Goal: Task Accomplishment & Management: Use online tool/utility

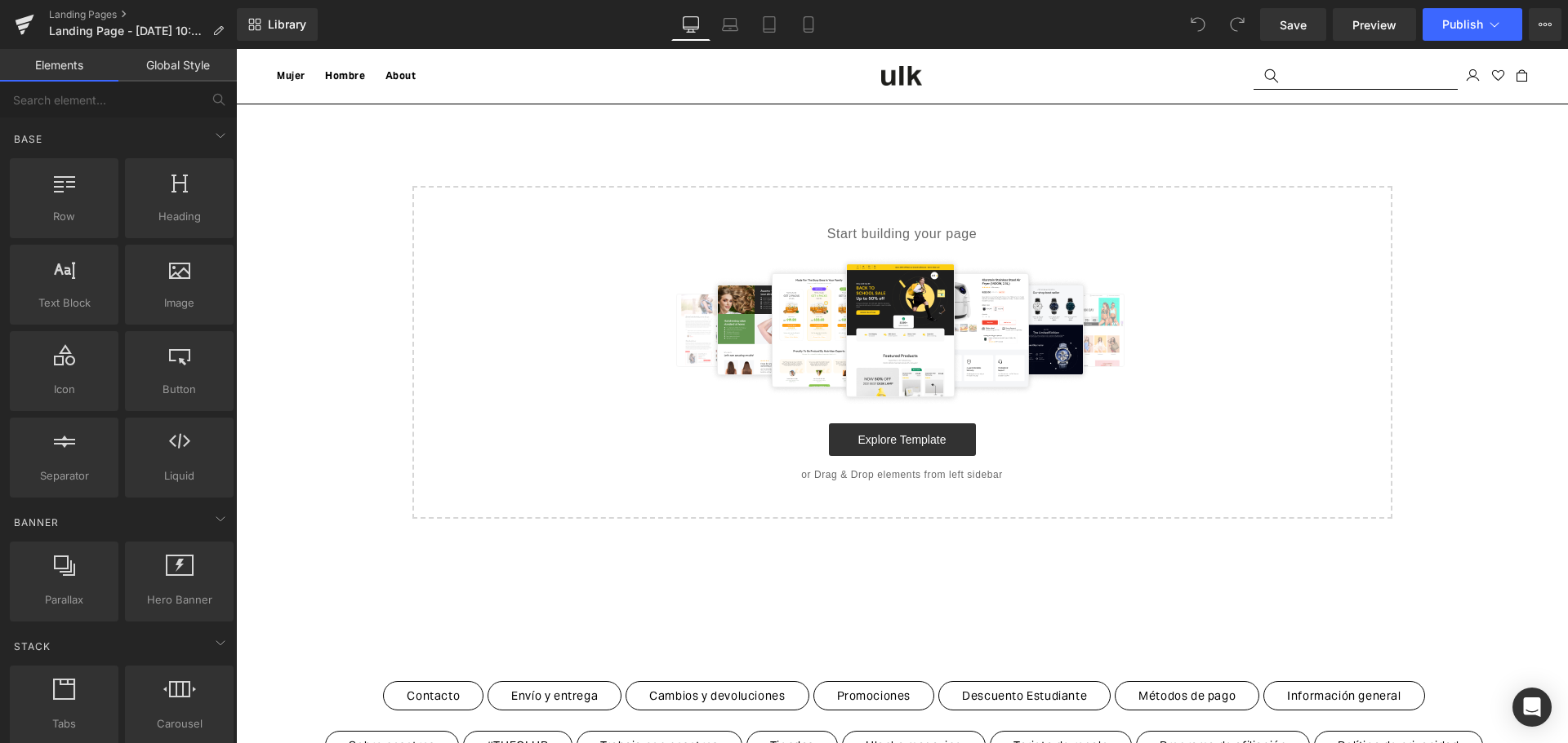
drag, startPoint x: 236, startPoint y: 49, endPoint x: 990, endPoint y: 336, distance: 806.8
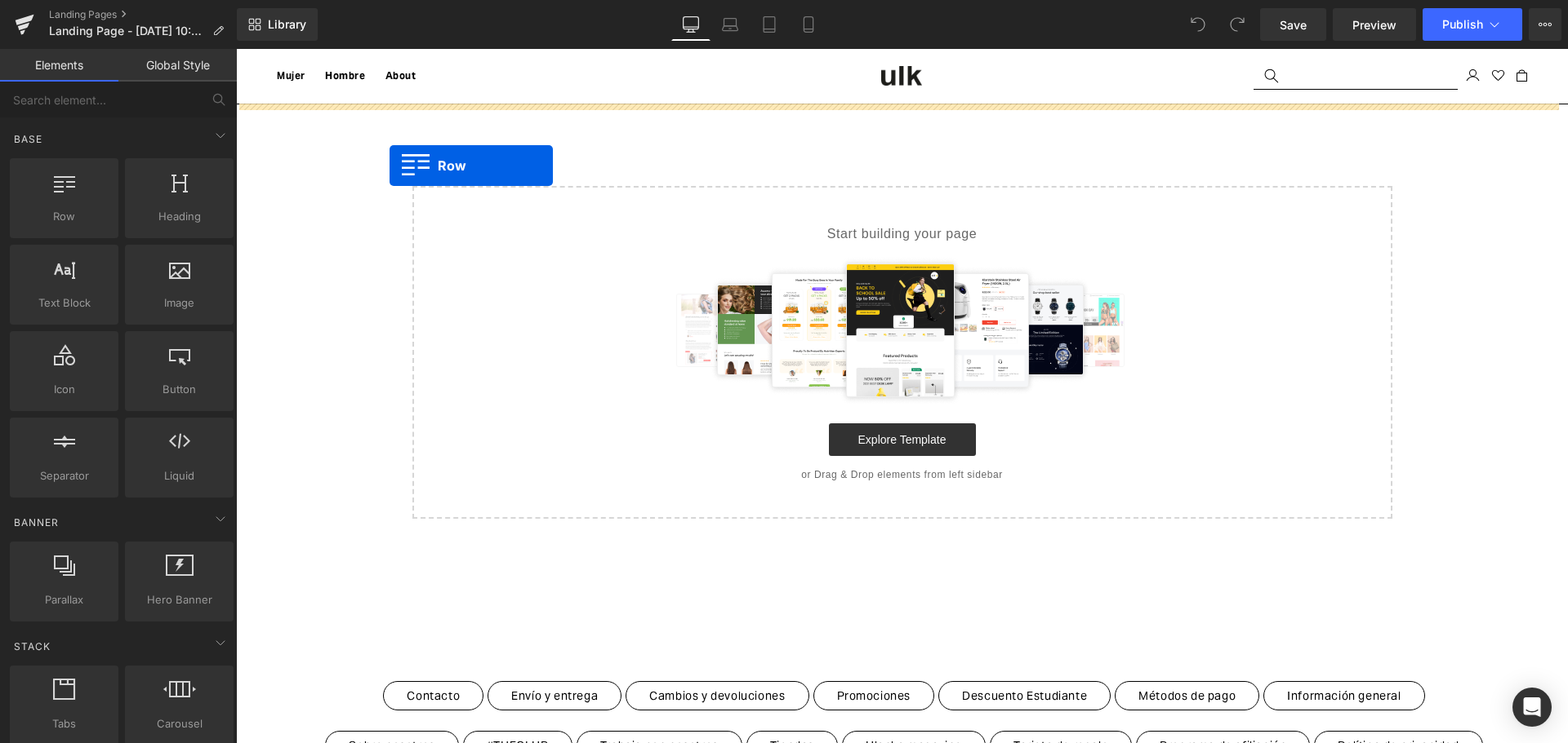
drag, startPoint x: 326, startPoint y: 248, endPoint x: 390, endPoint y: 165, distance: 104.8
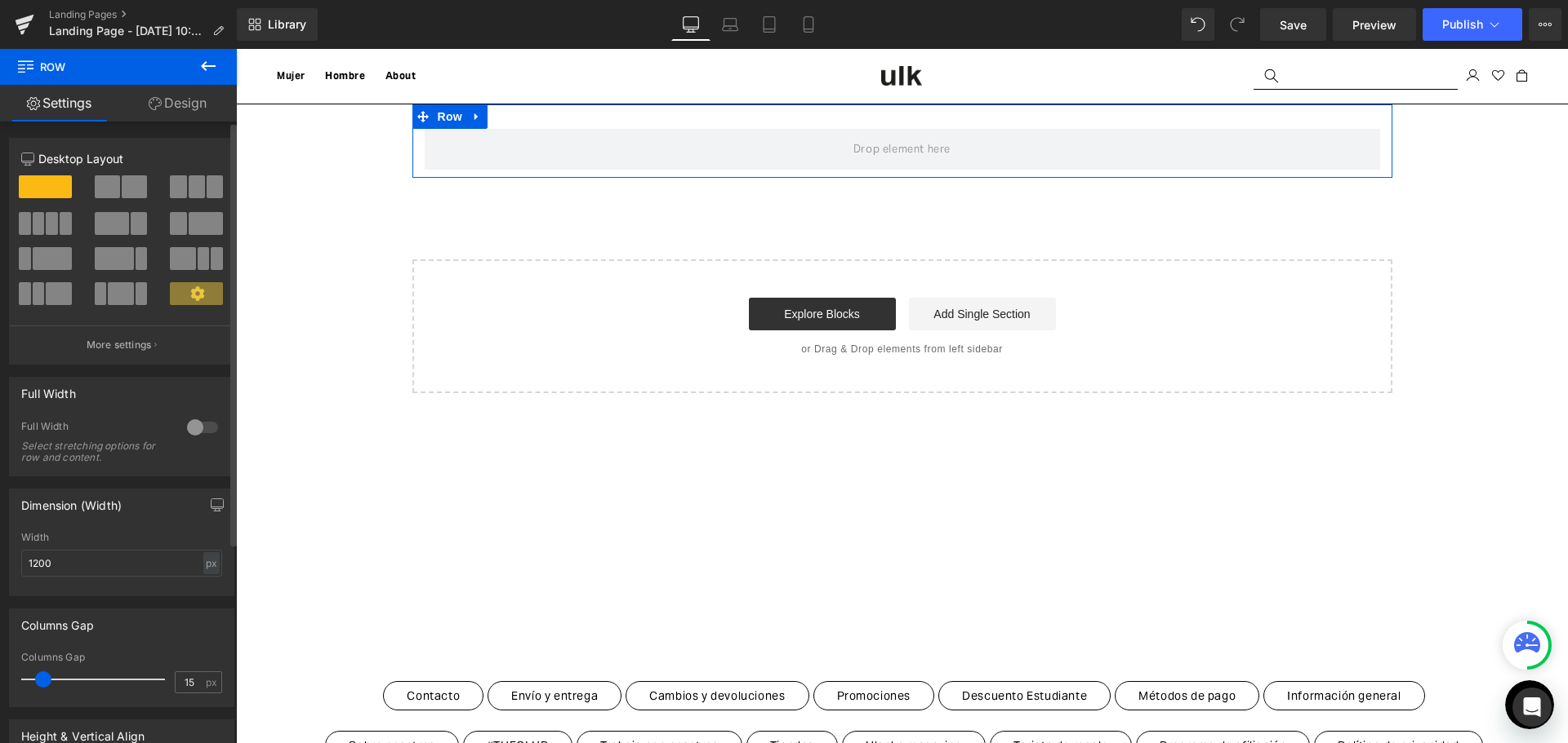
click at [199, 180] on span at bounding box center [196, 187] width 16 height 23
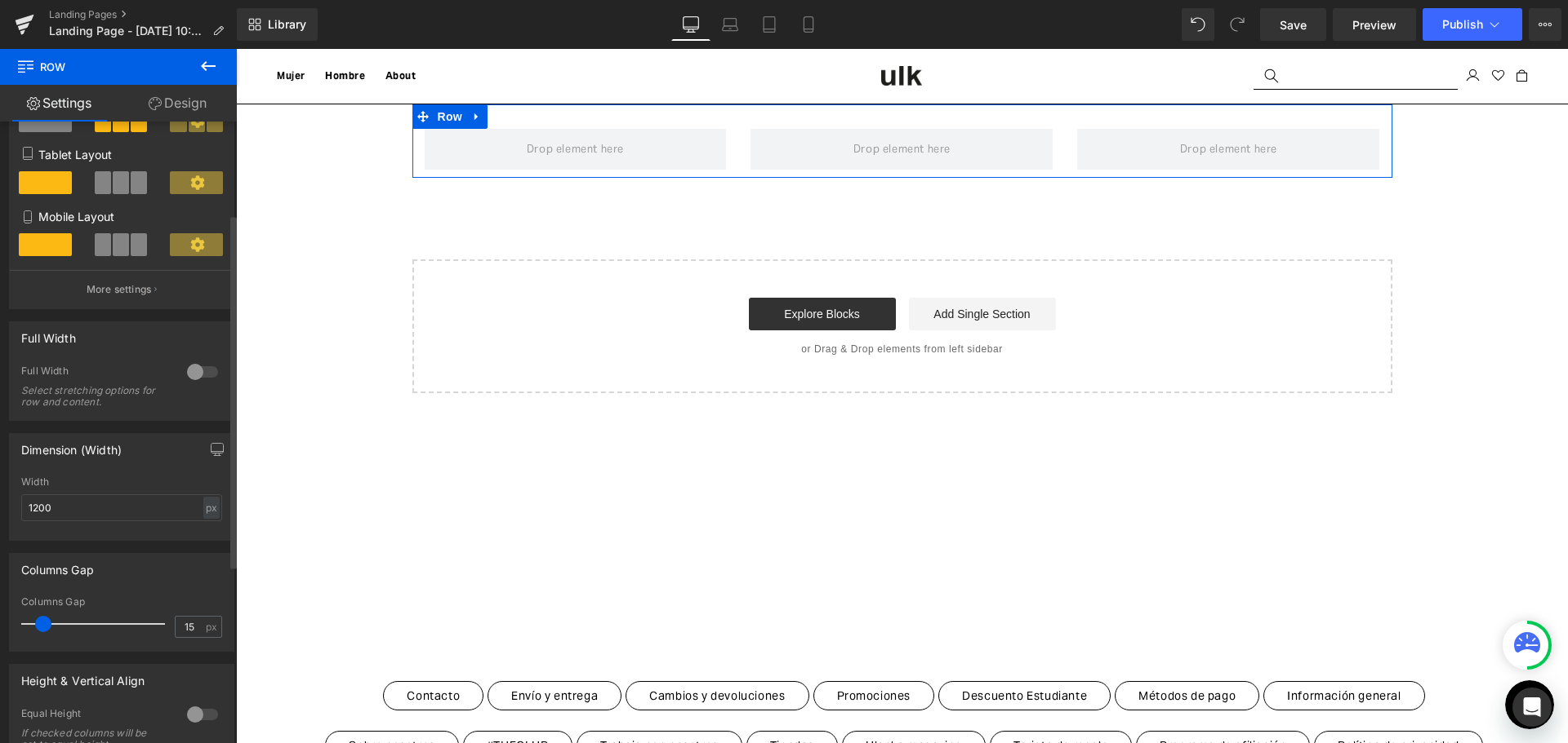
scroll to position [245, 0]
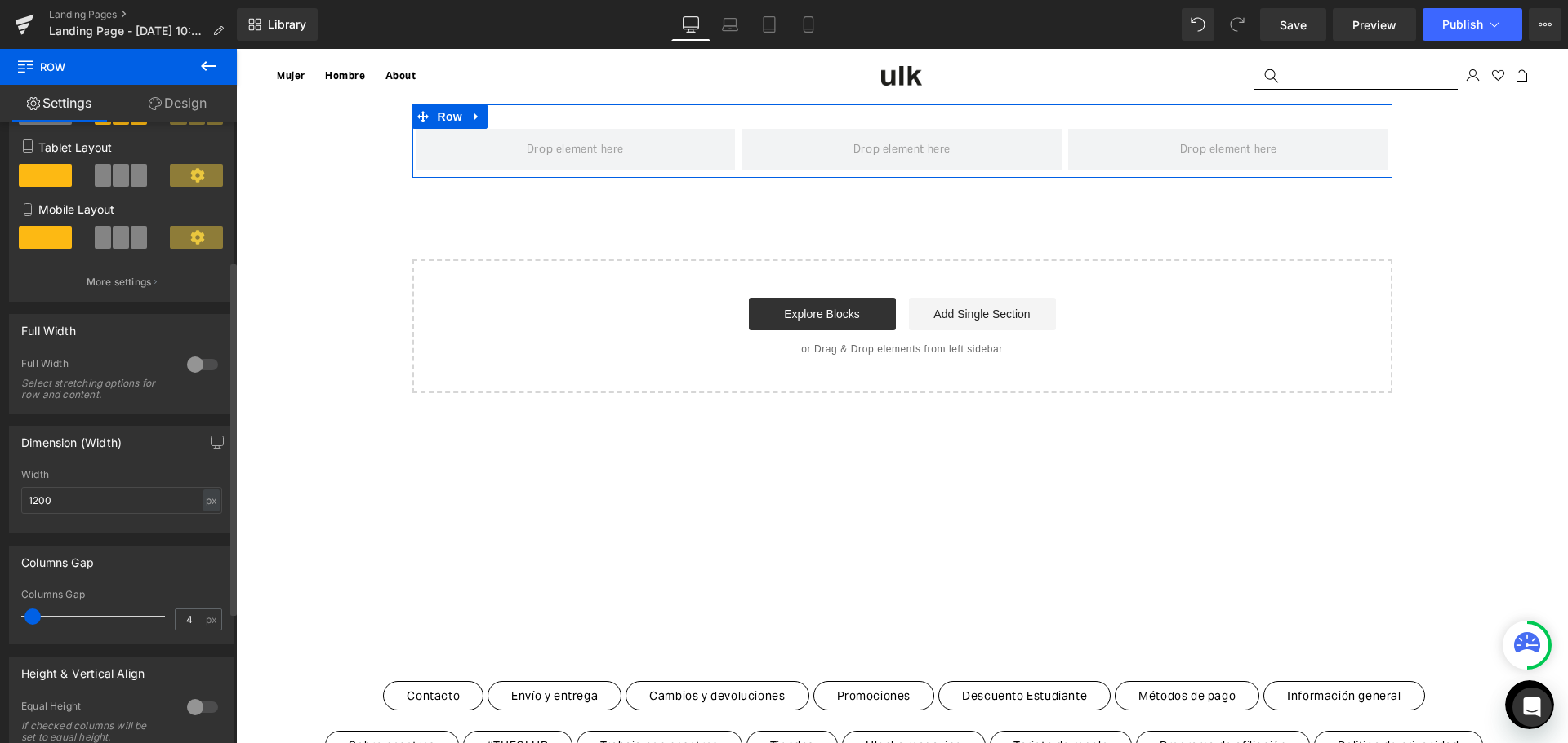
type input "5"
drag, startPoint x: 48, startPoint y: 623, endPoint x: 39, endPoint y: 628, distance: 10.3
click at [39, 628] on div at bounding box center [96, 616] width 135 height 33
click at [34, 502] on input "1200" at bounding box center [121, 500] width 200 height 26
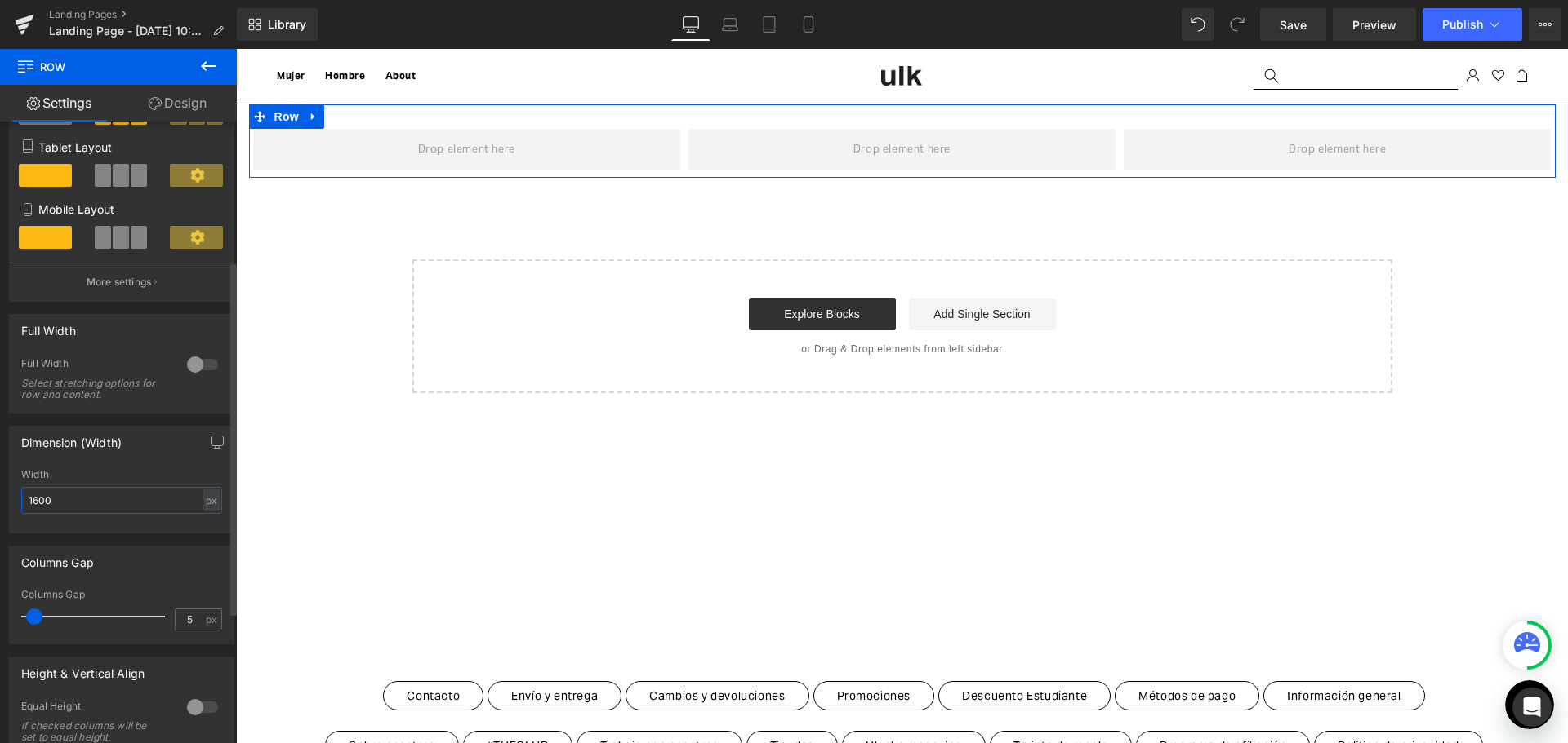
type input "1600"
click at [67, 471] on div "Width" at bounding box center [121, 475] width 200 height 11
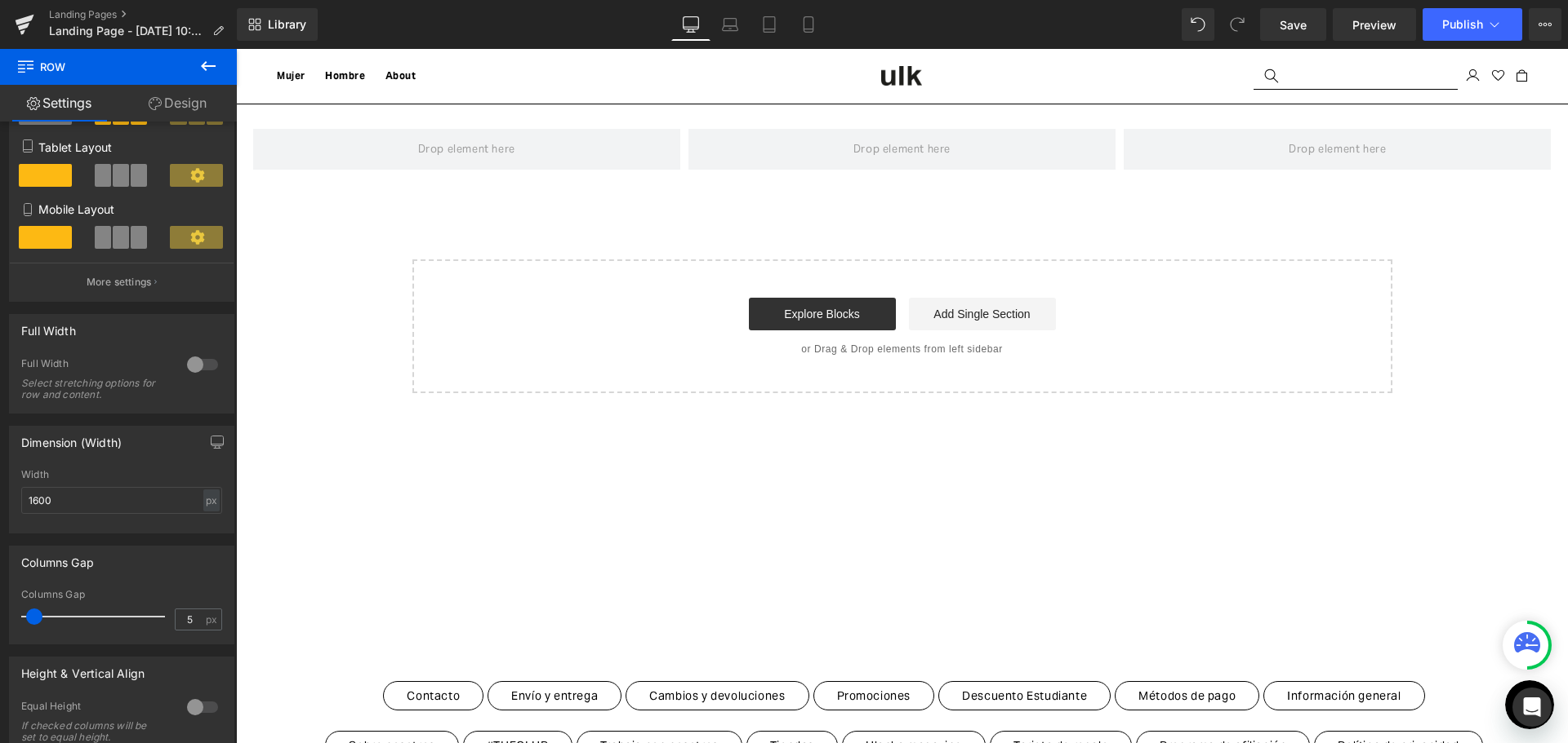
click at [211, 68] on icon at bounding box center [208, 66] width 20 height 20
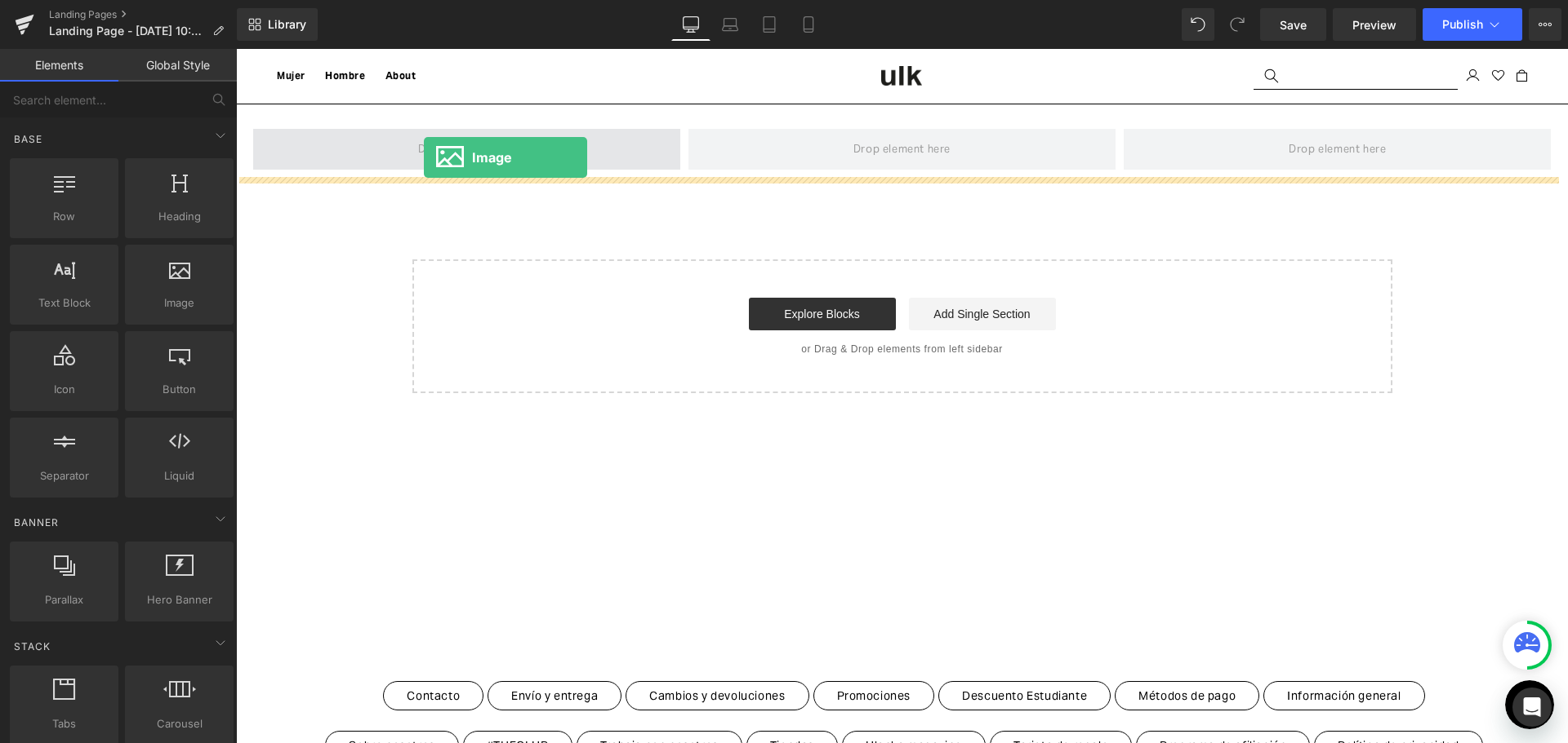
drag, startPoint x: 451, startPoint y: 337, endPoint x: 434, endPoint y: 155, distance: 182.8
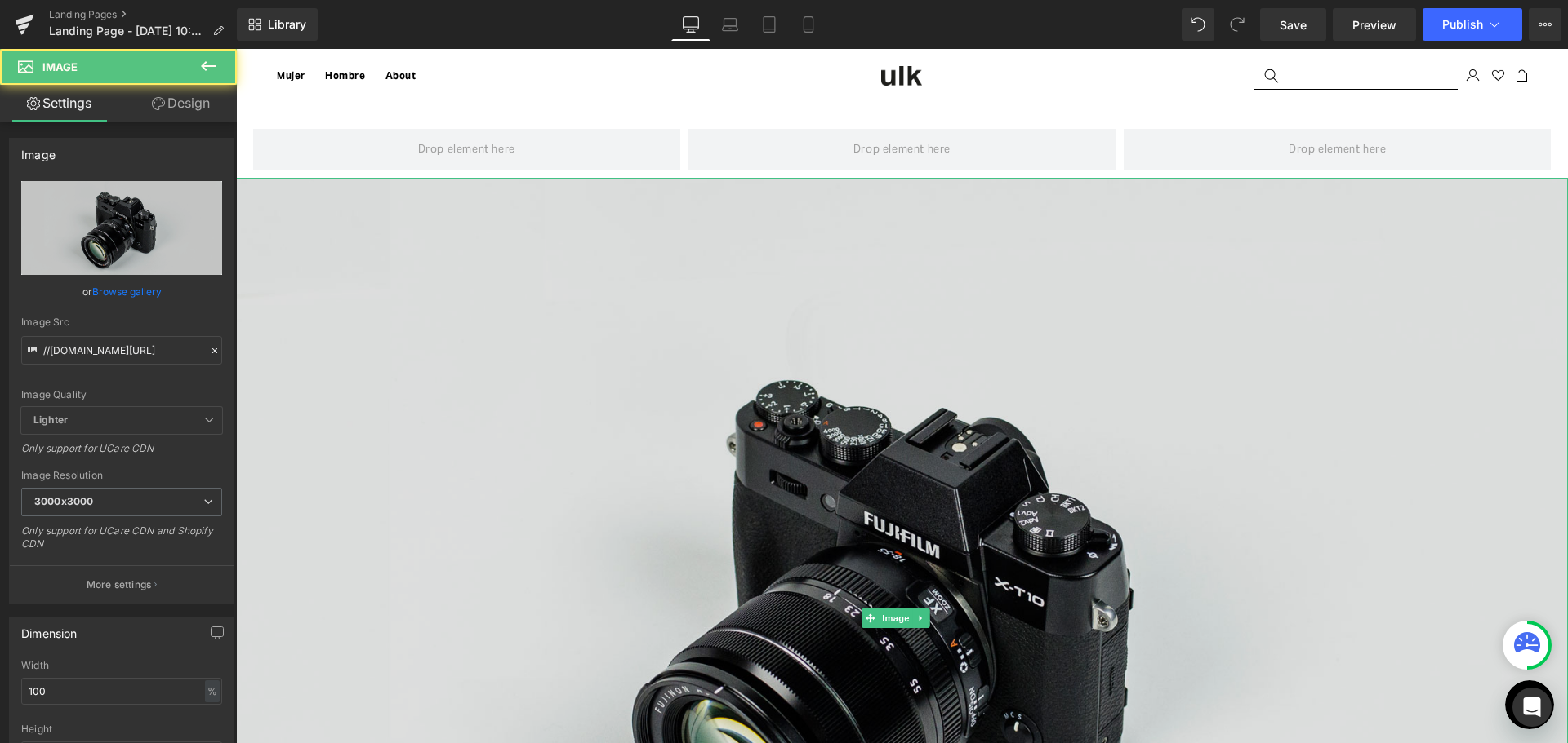
click at [1180, 312] on img at bounding box center [902, 618] width 1332 height 882
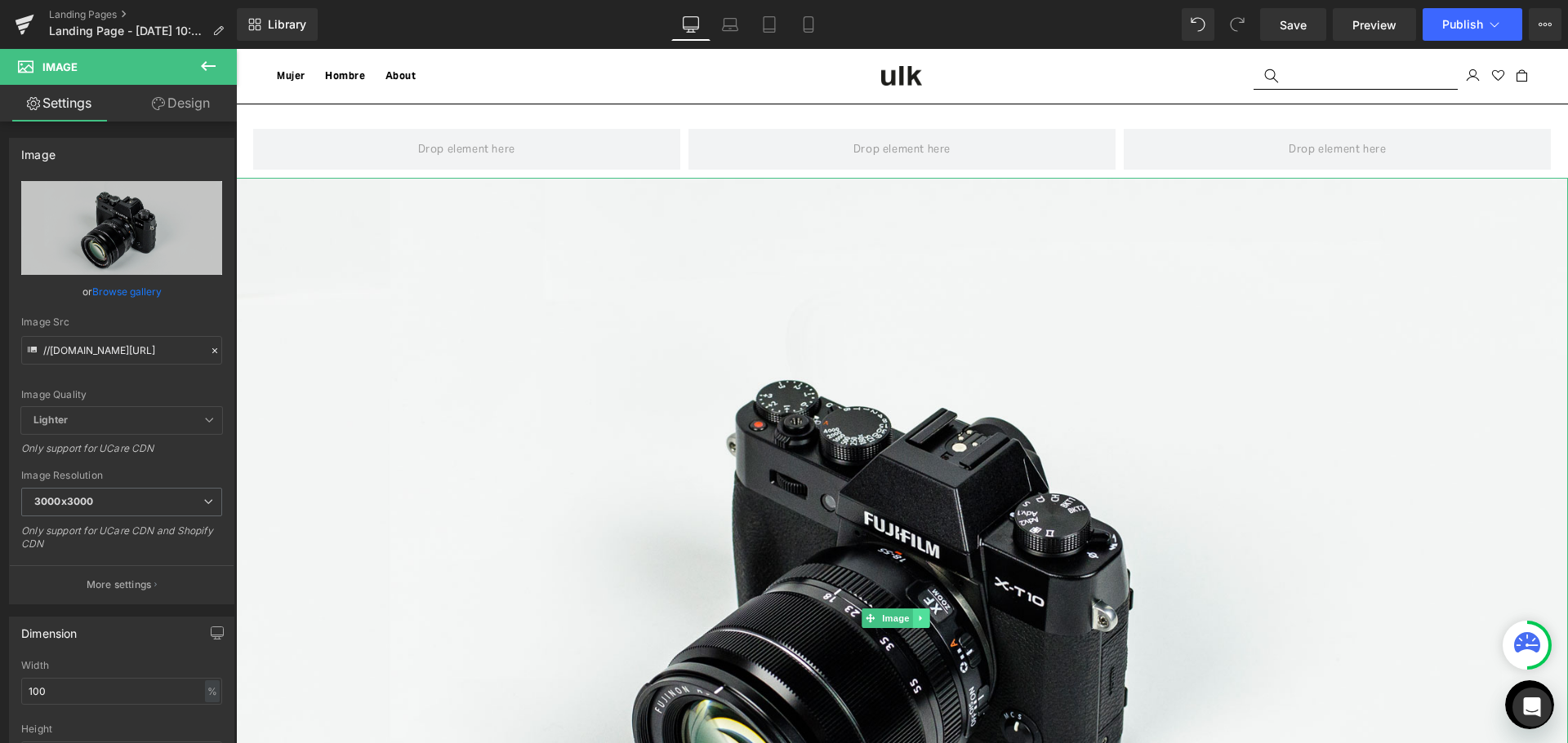
click at [922, 615] on icon at bounding box center [921, 618] width 9 height 9
click at [932, 618] on icon at bounding box center [929, 617] width 9 height 9
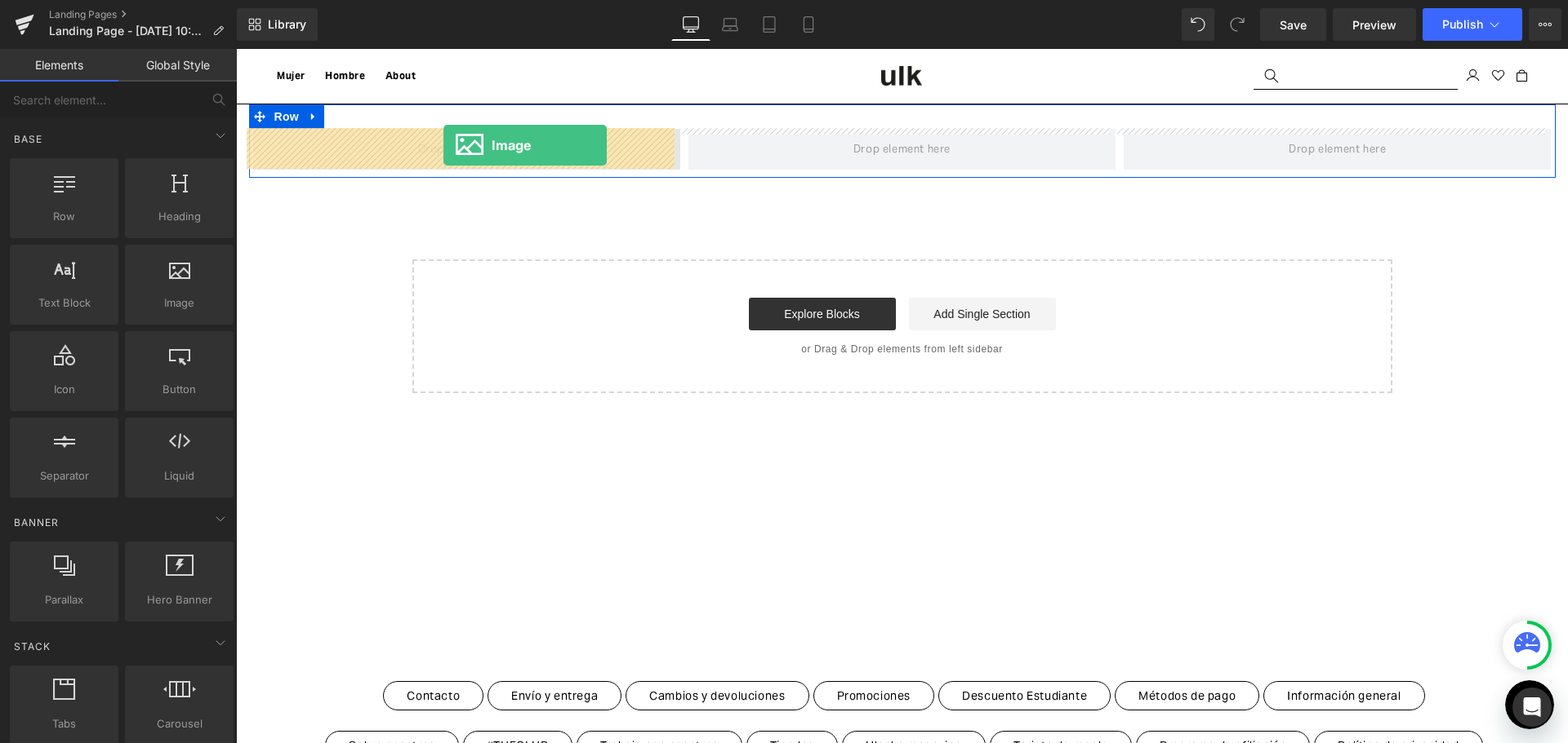
drag, startPoint x: 445, startPoint y: 321, endPoint x: 444, endPoint y: 146, distance: 175.0
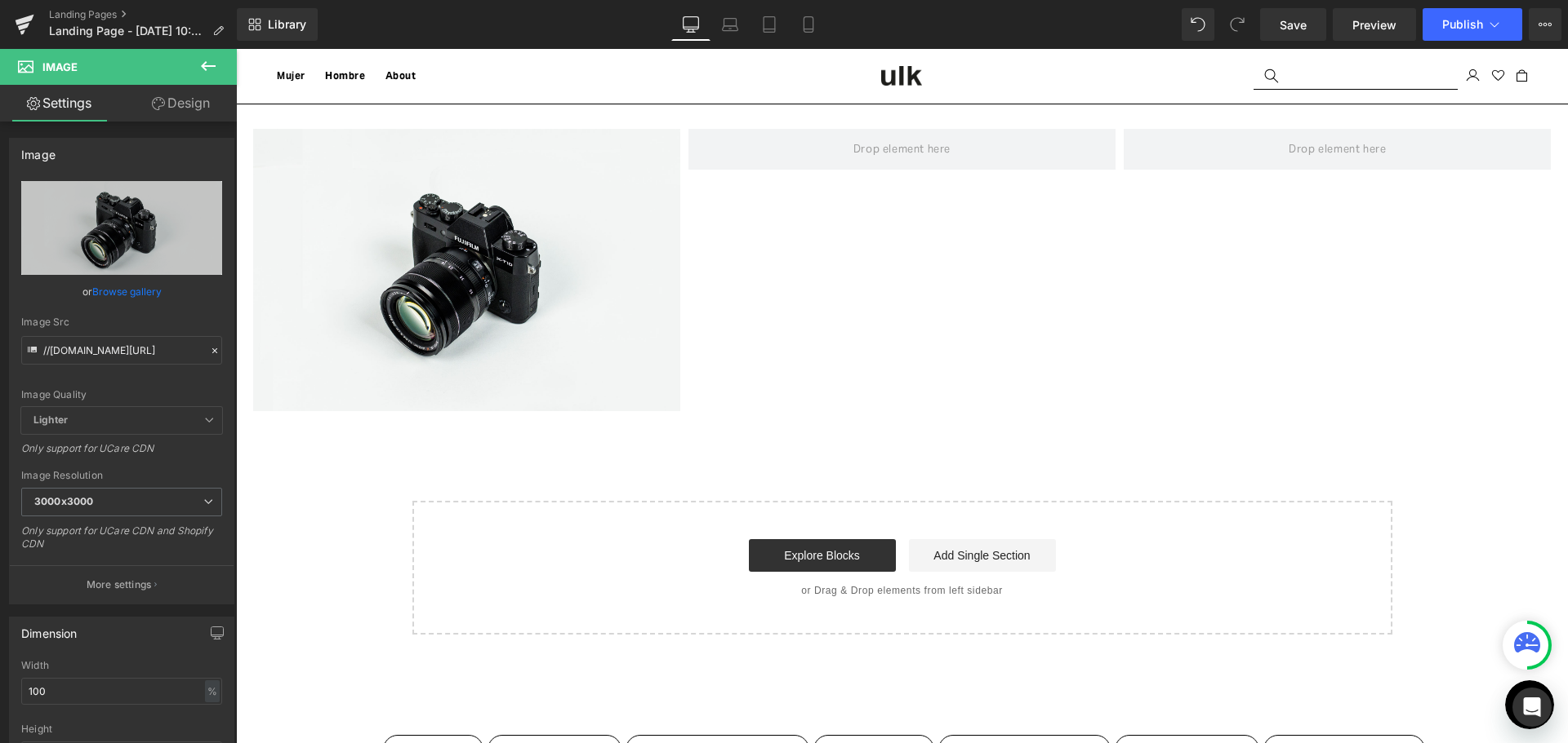
click at [209, 62] on icon at bounding box center [208, 66] width 20 height 20
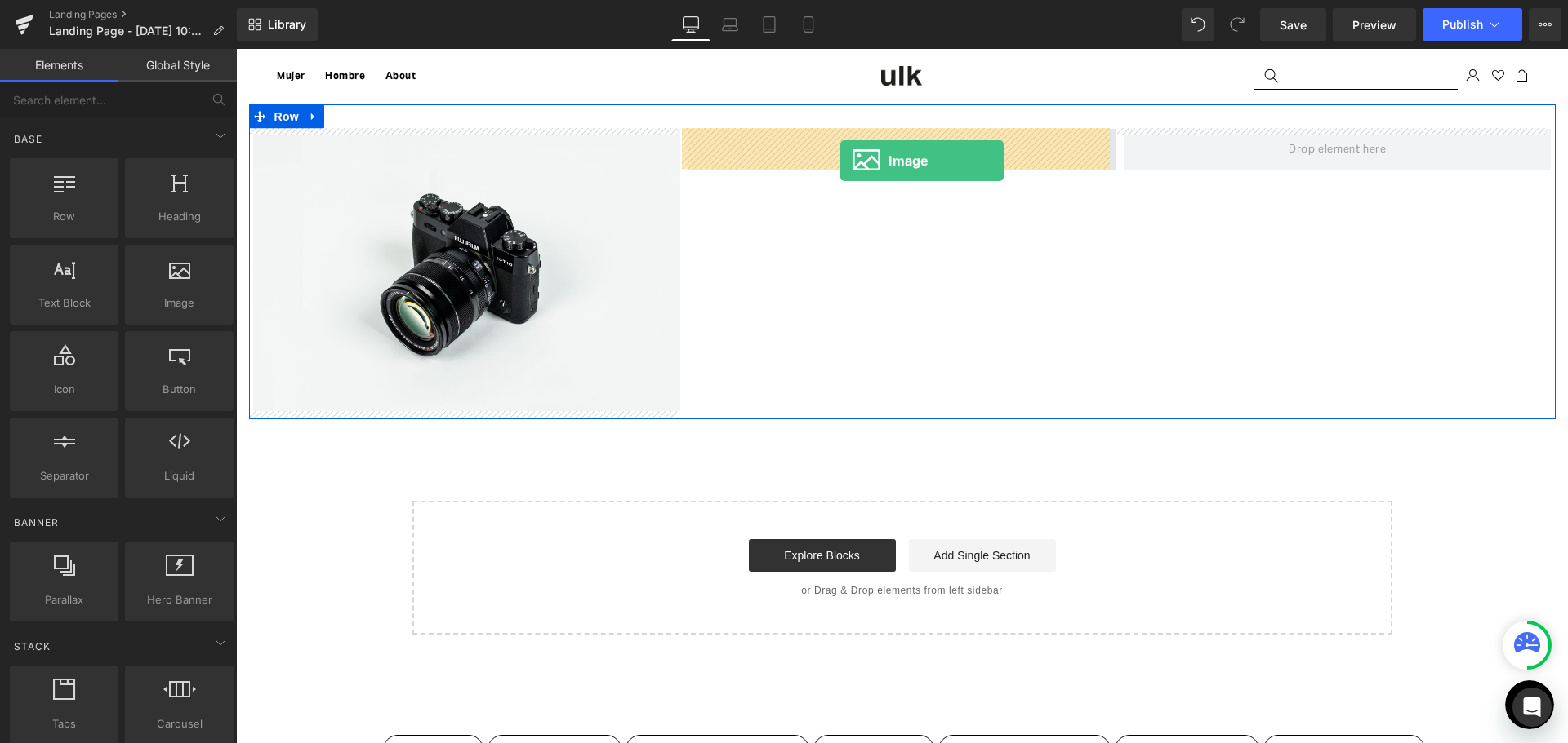
drag, startPoint x: 417, startPoint y: 346, endPoint x: 840, endPoint y: 160, distance: 462.1
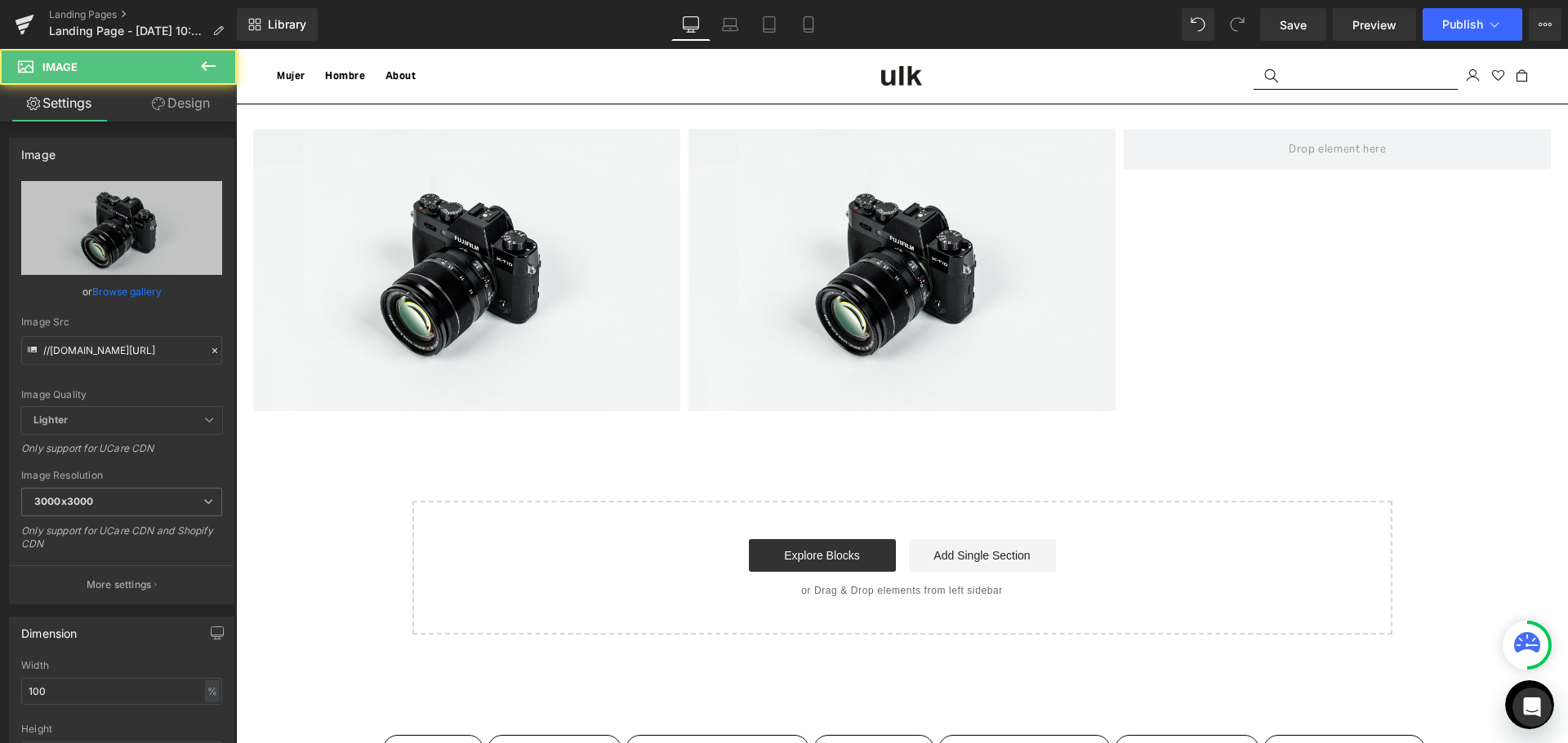
click at [212, 65] on icon at bounding box center [208, 66] width 15 height 9
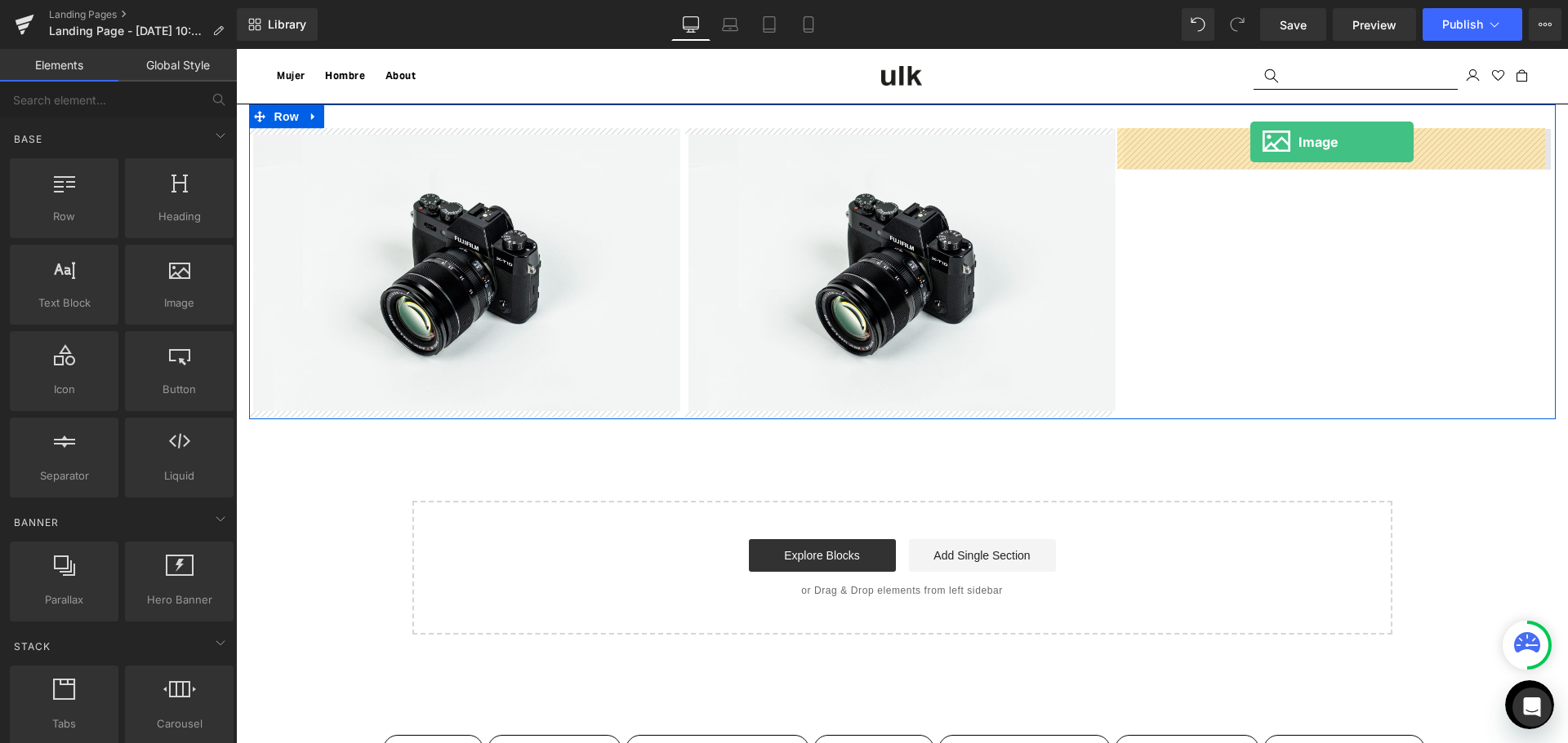
drag, startPoint x: 521, startPoint y: 245, endPoint x: 1250, endPoint y: 142, distance: 736.2
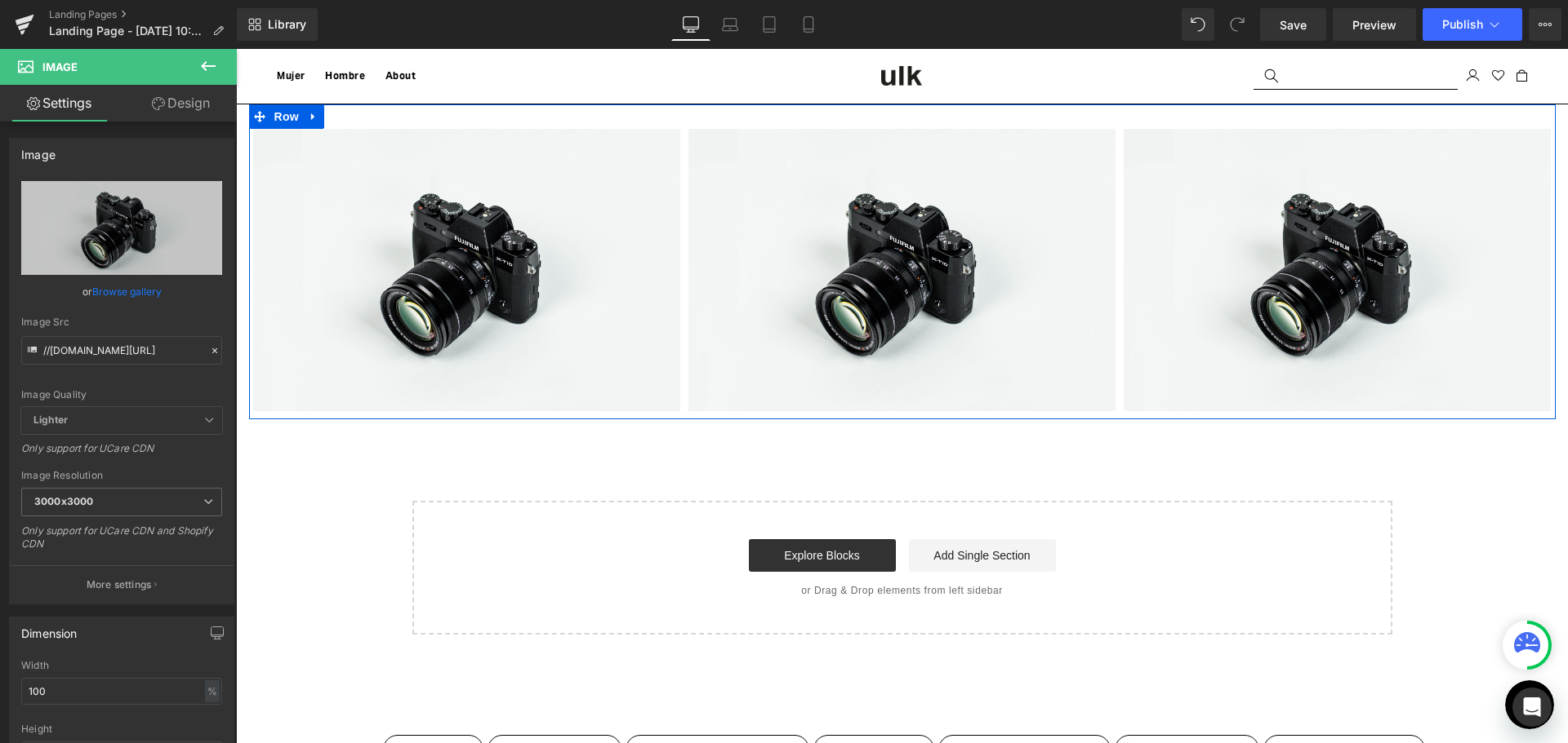
click at [312, 118] on icon at bounding box center [313, 116] width 11 height 12
click at [333, 120] on icon at bounding box center [335, 116] width 11 height 11
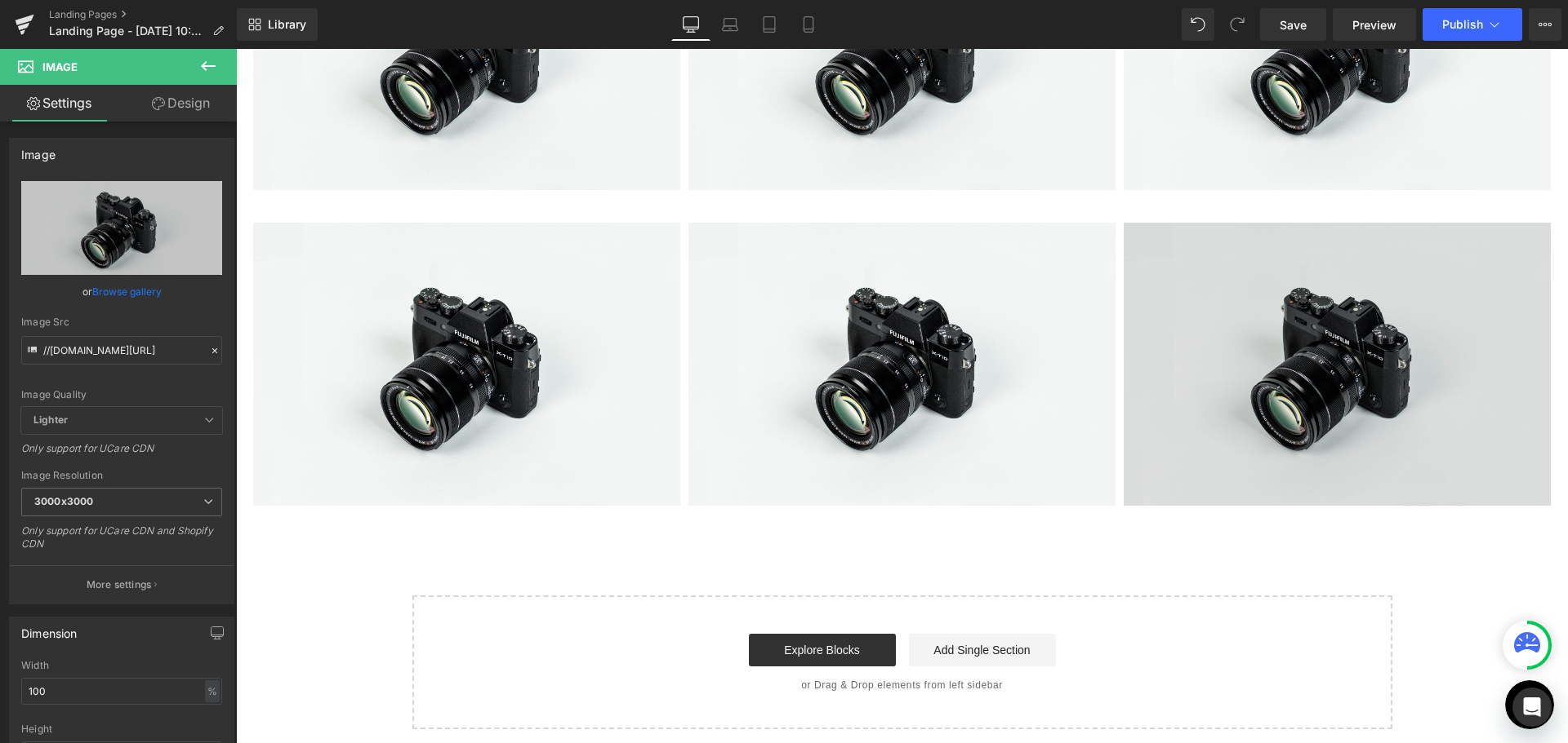
scroll to position [0, 0]
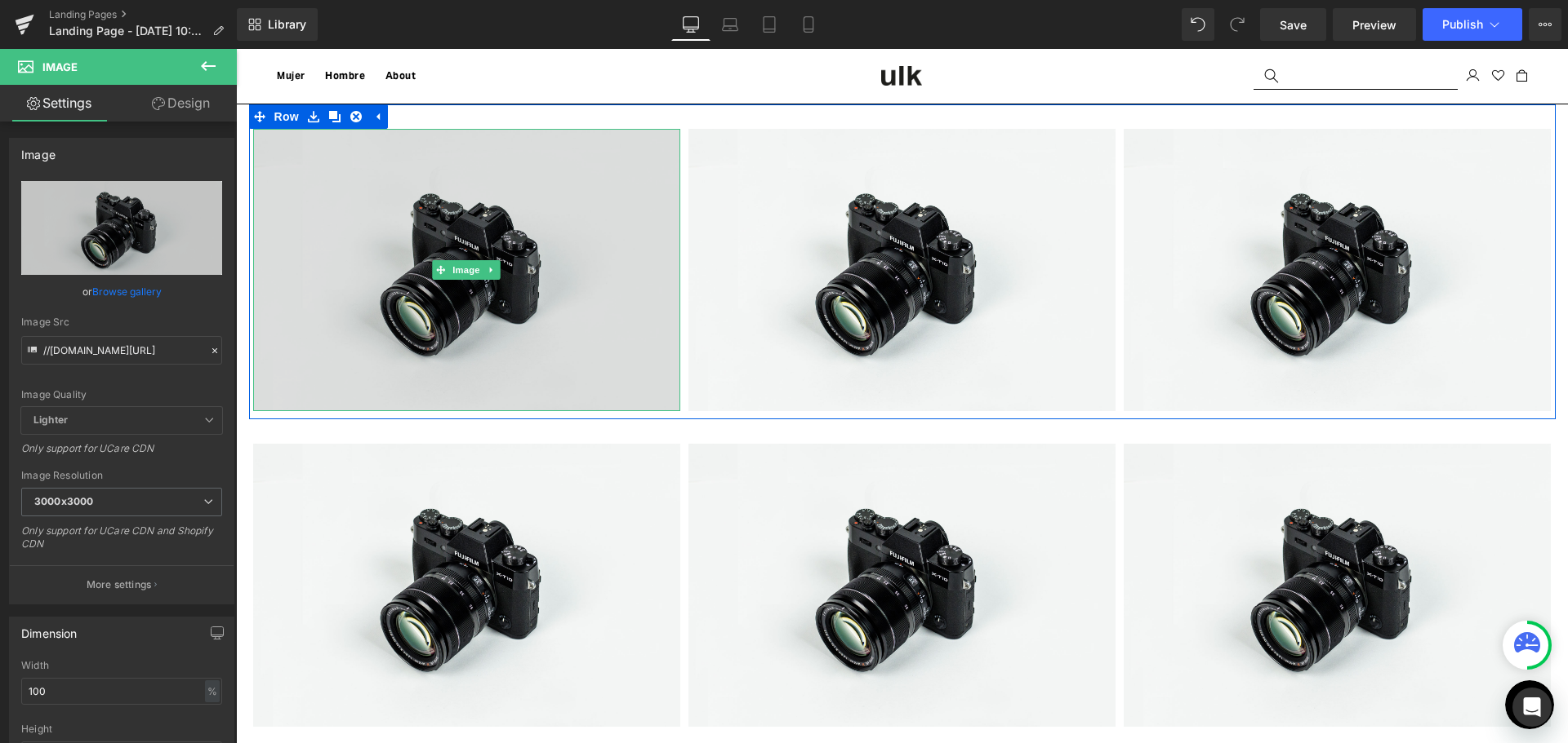
click at [450, 226] on img at bounding box center [467, 270] width 427 height 284
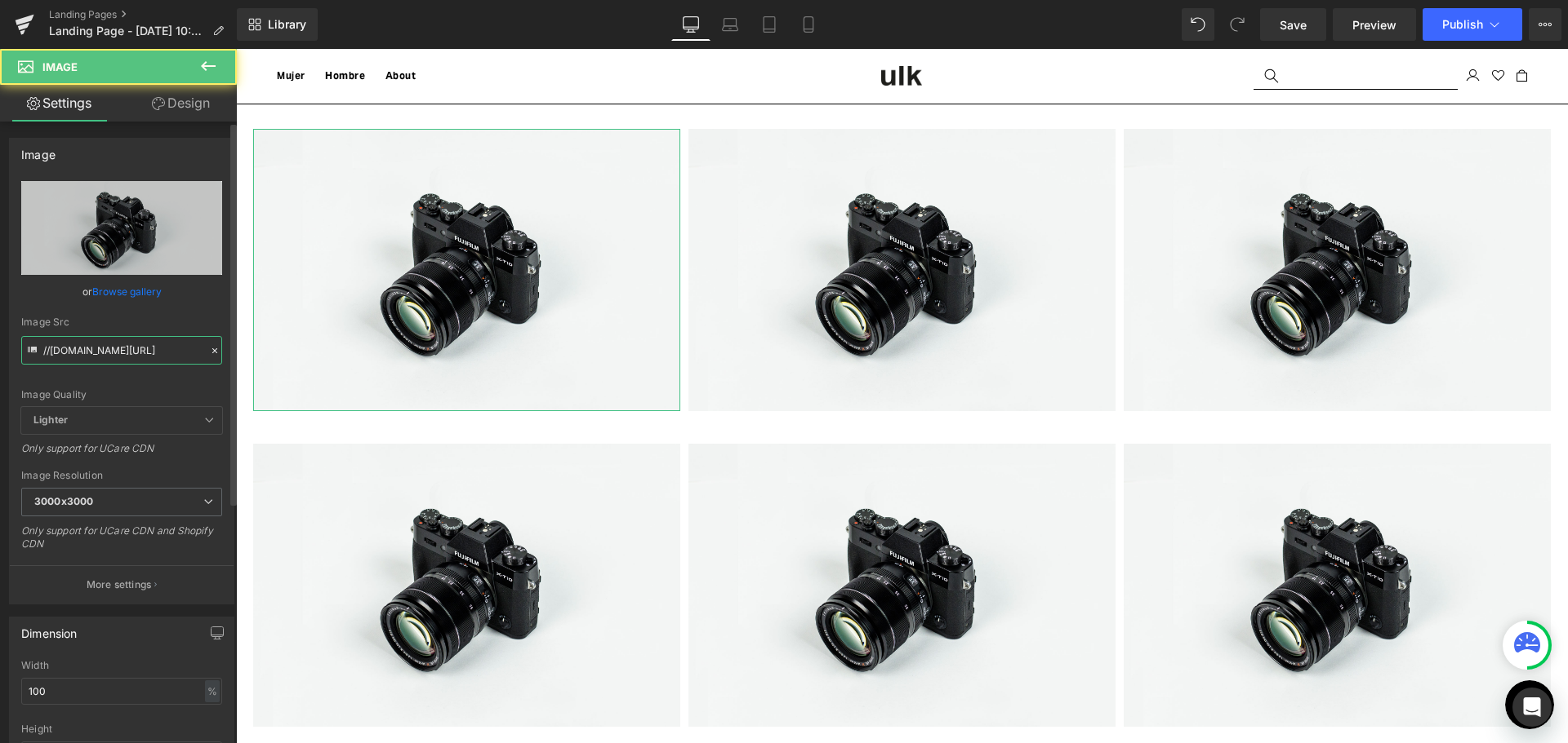
click at [111, 352] on input "//[DOMAIN_NAME][URL]" at bounding box center [121, 351] width 200 height 28
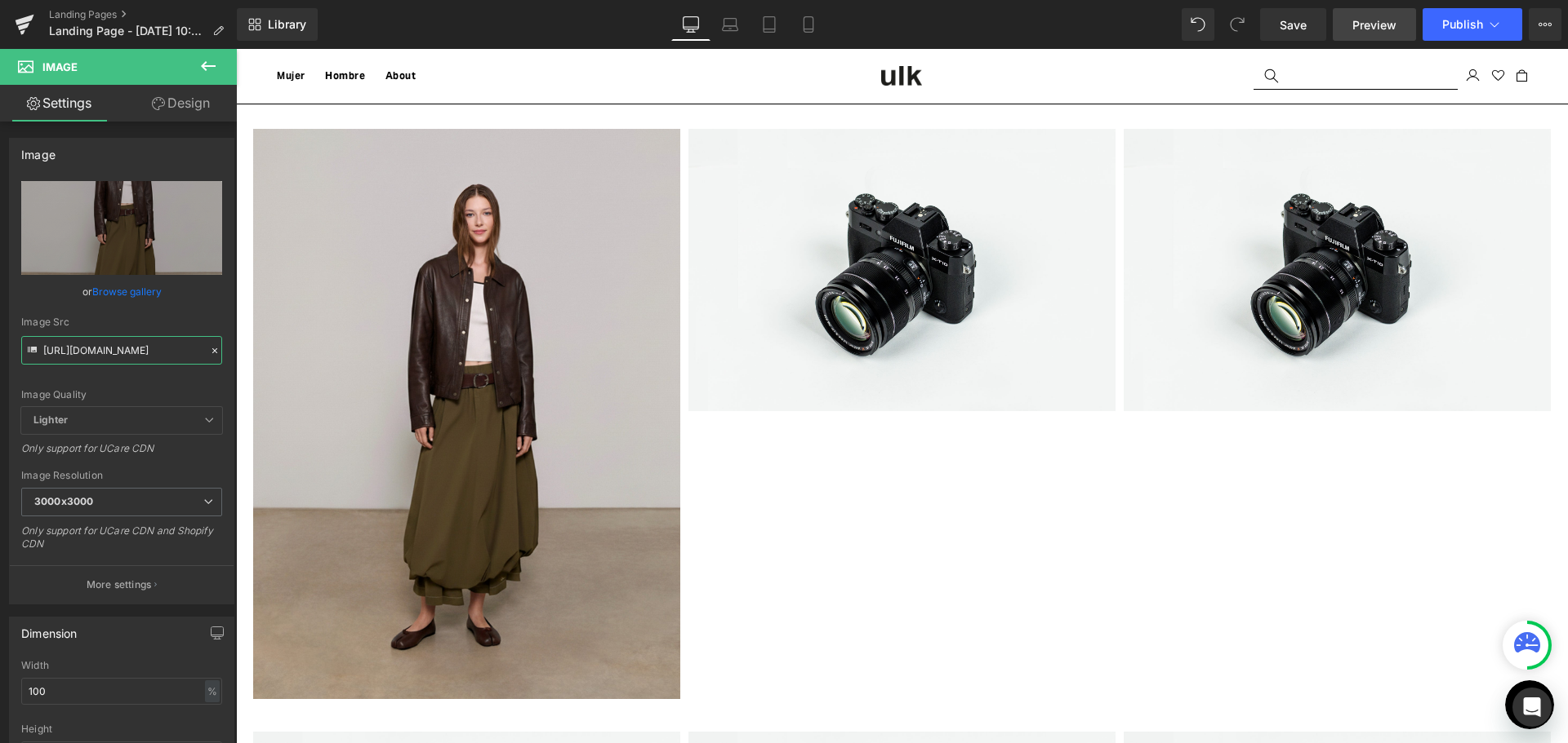
type input "[URL][DOMAIN_NAME]"
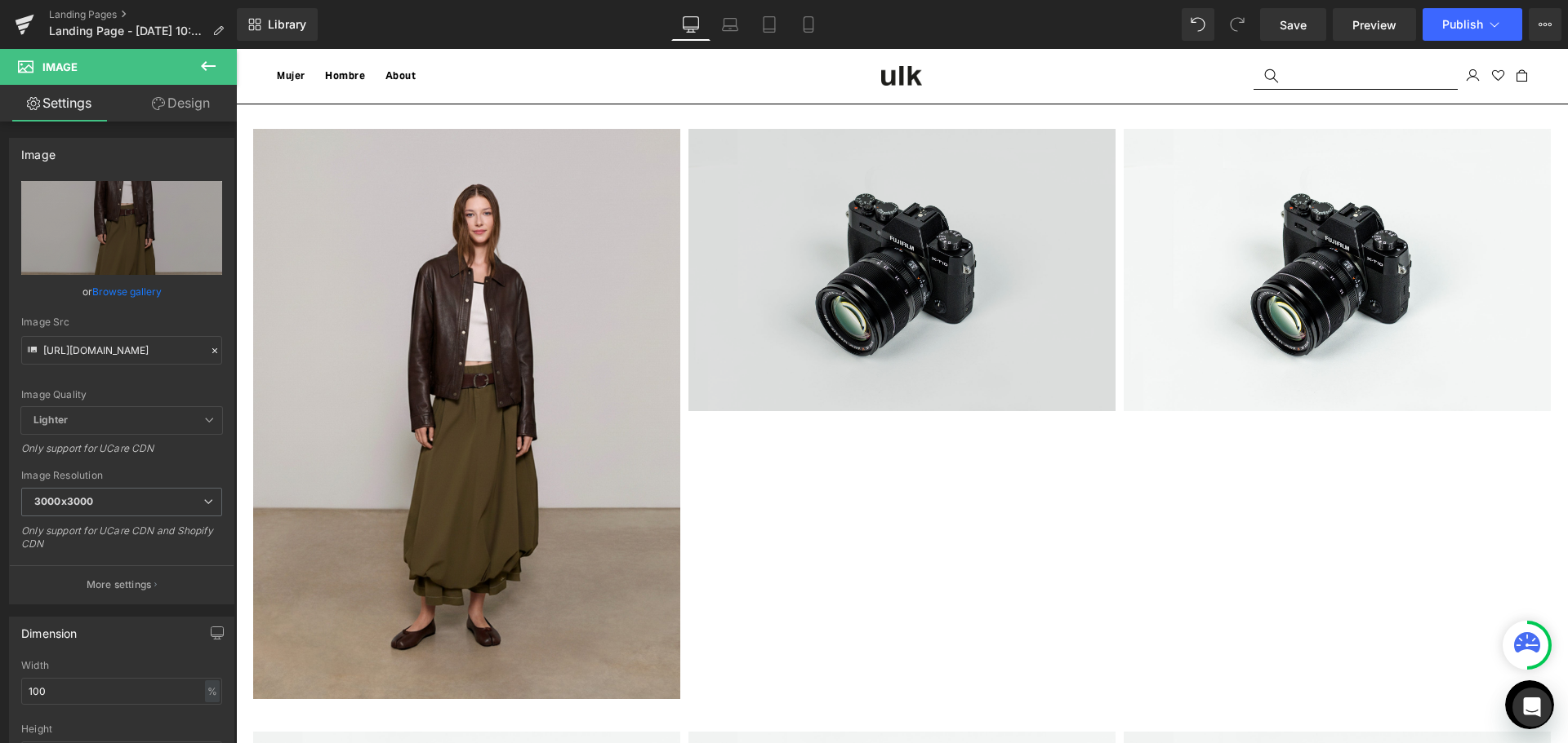
click at [804, 268] on img at bounding box center [902, 270] width 427 height 284
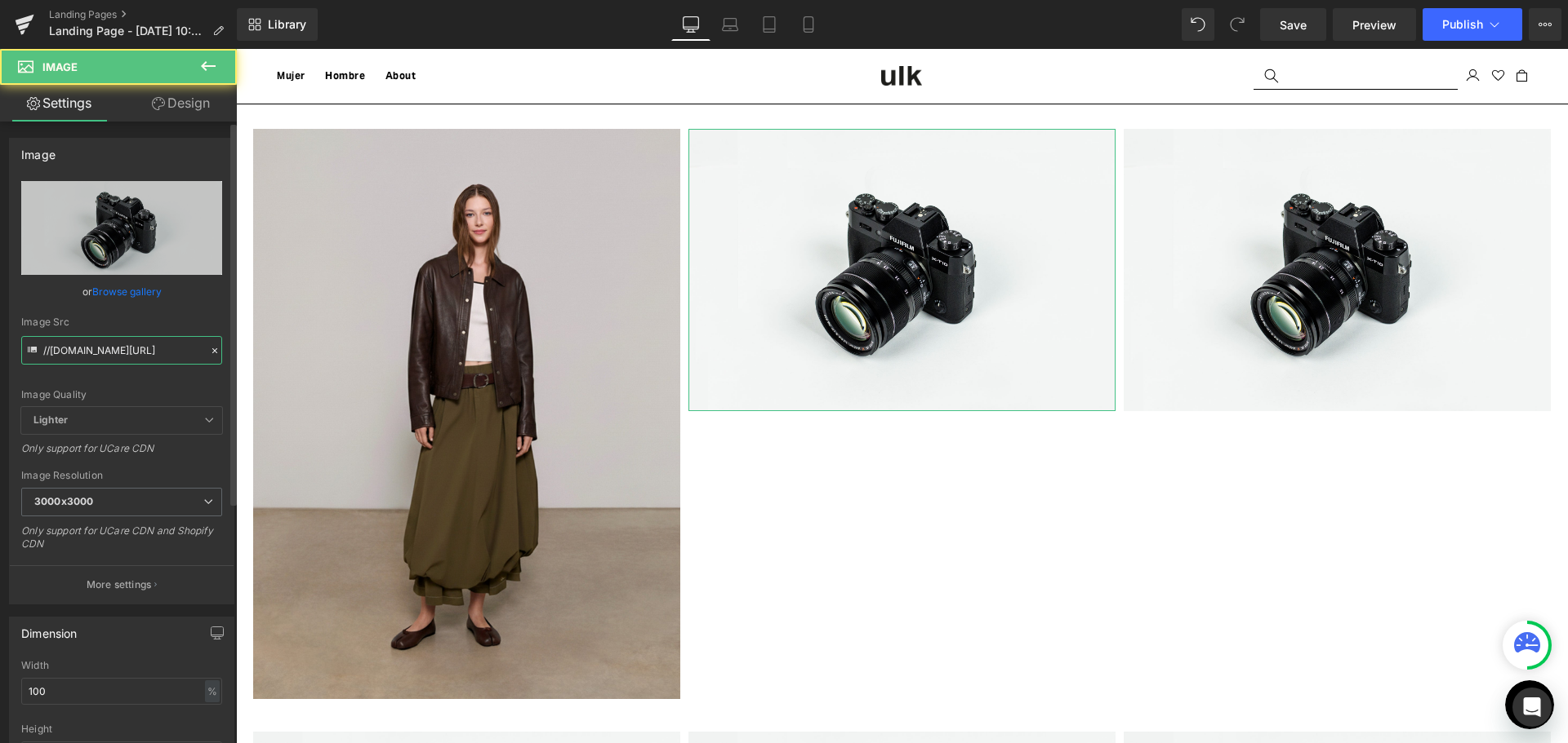
click at [174, 344] on input "//[DOMAIN_NAME][URL]" at bounding box center [121, 351] width 200 height 28
paste input "[URL][DOMAIN_NAME]"
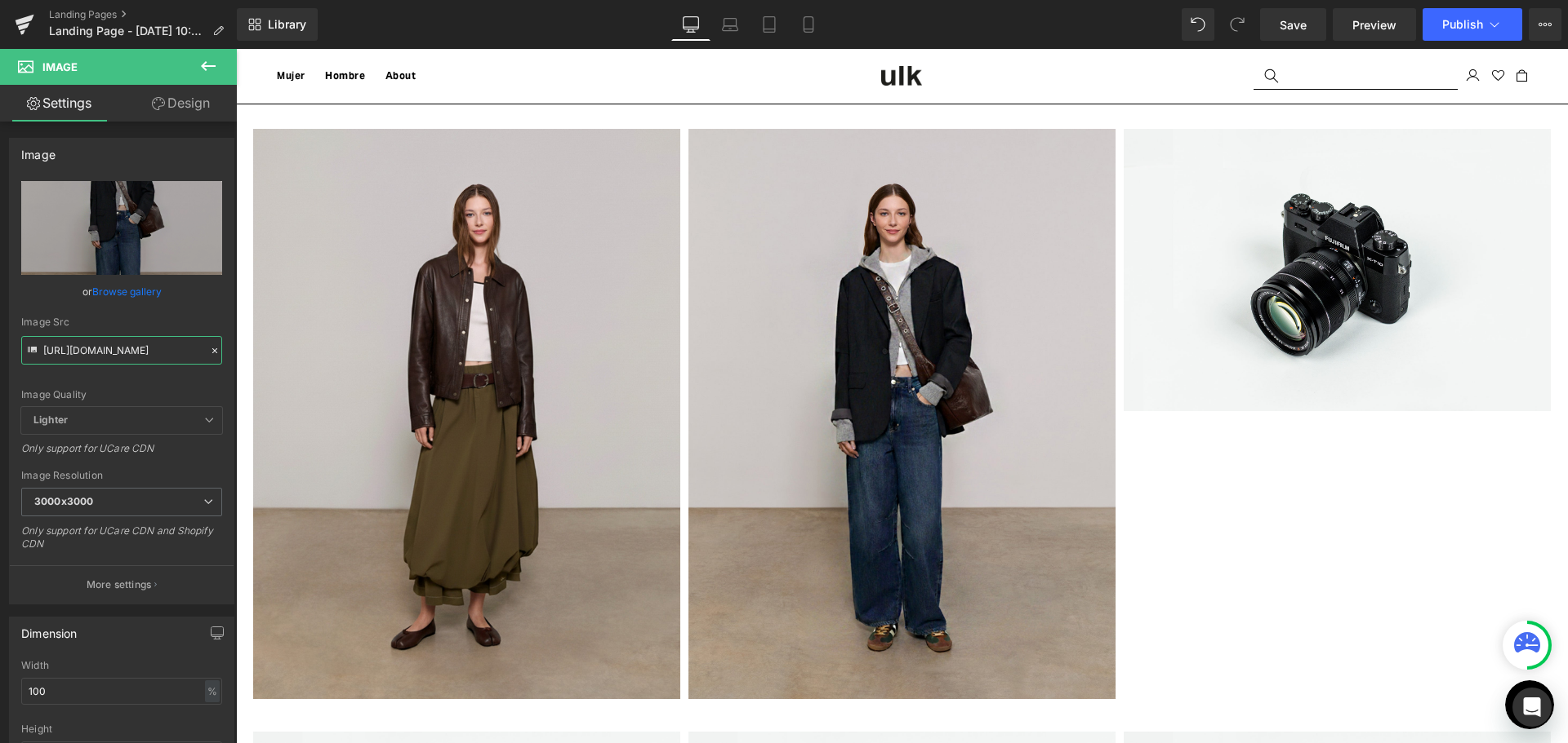
type input "[URL][DOMAIN_NAME]"
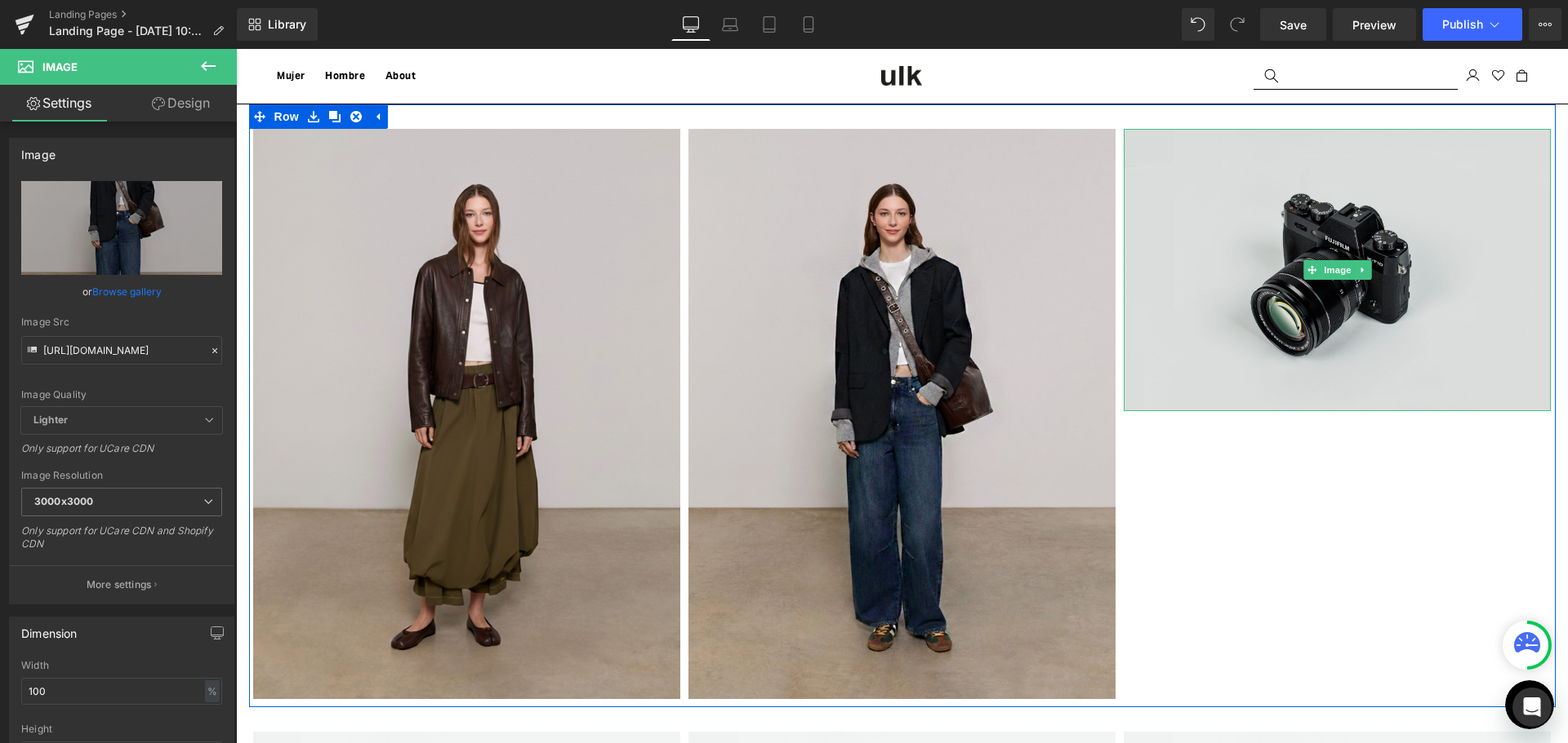
click at [1333, 324] on img at bounding box center [1337, 270] width 427 height 284
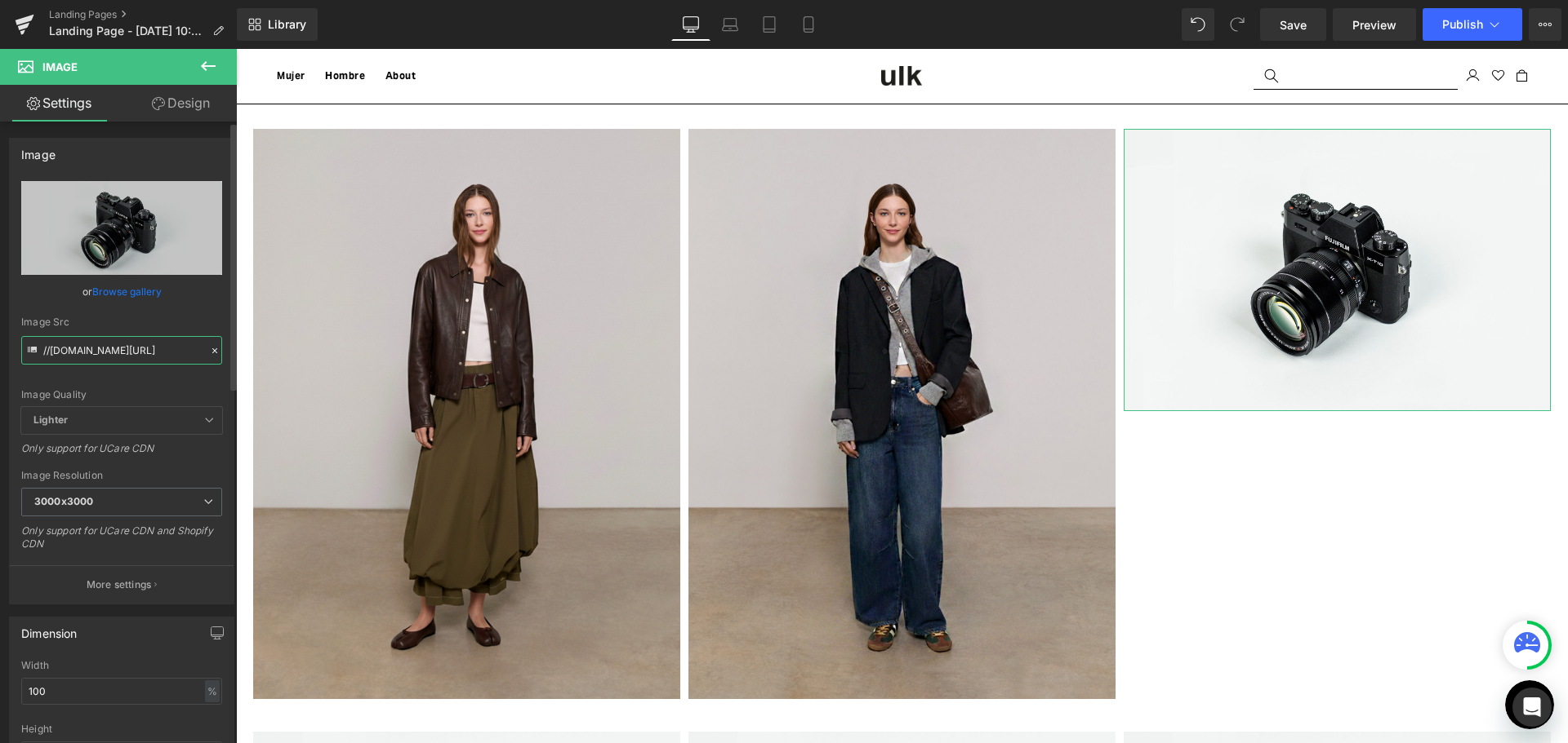
click at [120, 352] on input "//[DOMAIN_NAME][URL]" at bounding box center [121, 351] width 200 height 28
paste input "[URL][DOMAIN_NAME]"
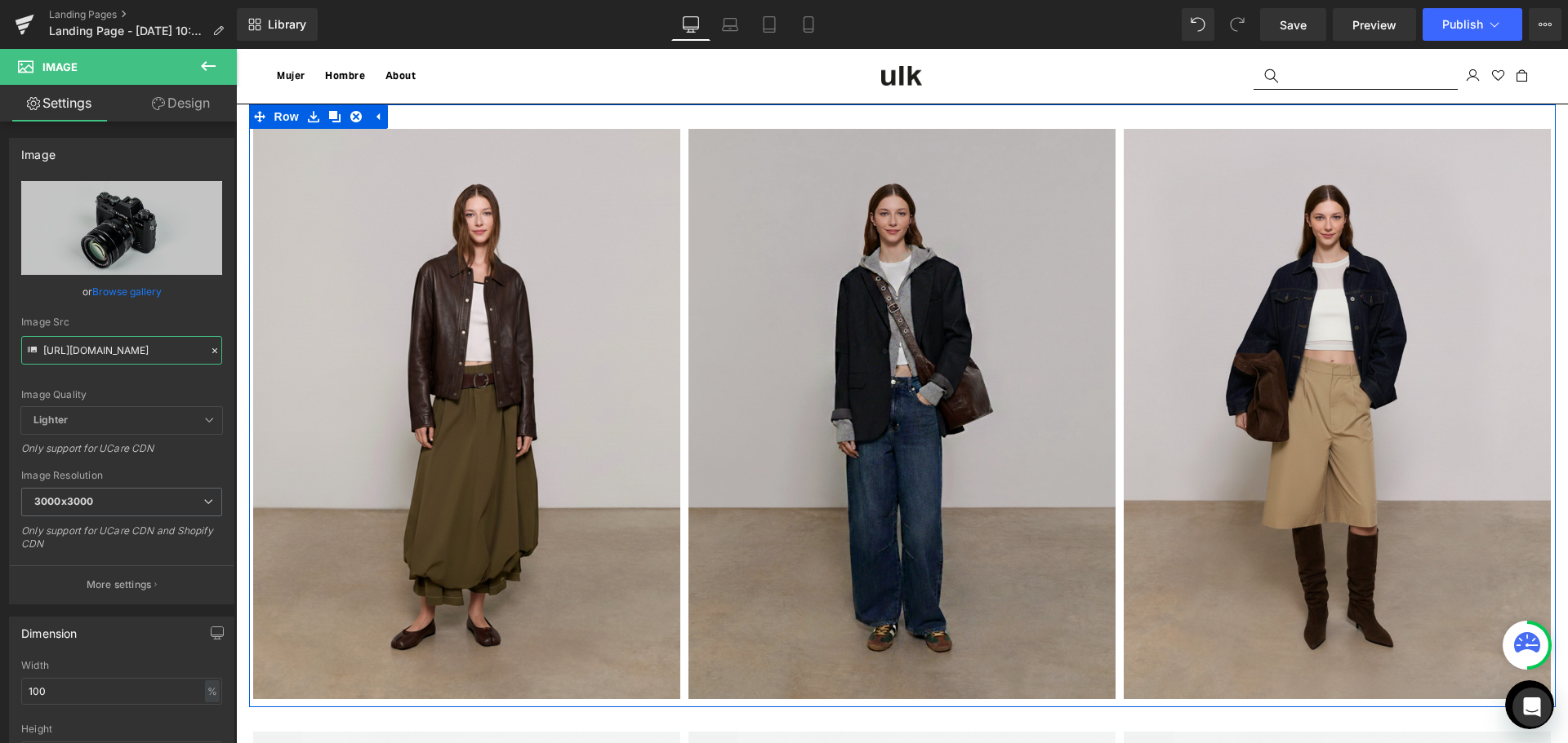
type input "[URL][DOMAIN_NAME]"
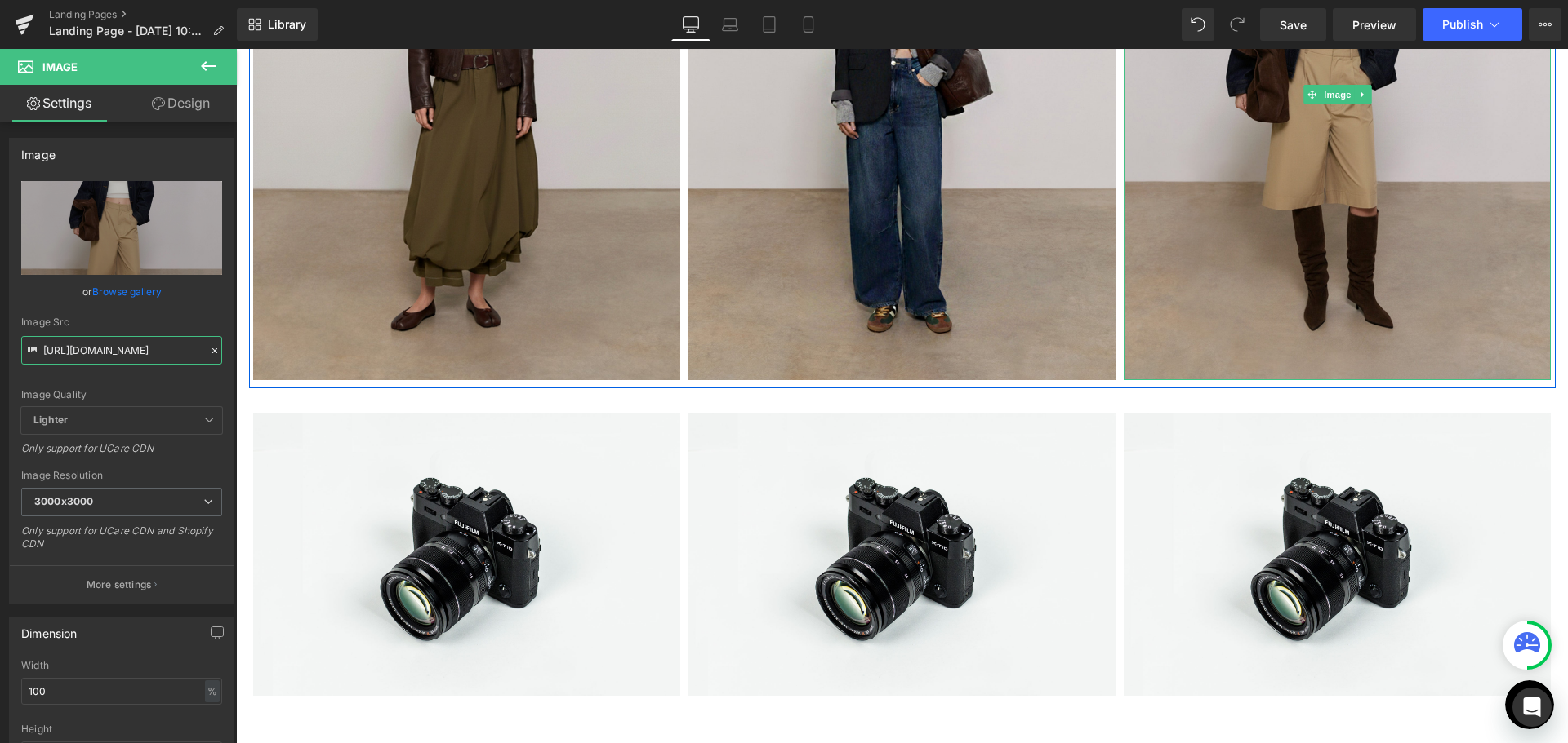
scroll to position [326, 0]
